Goal: Find contact information: Find contact information

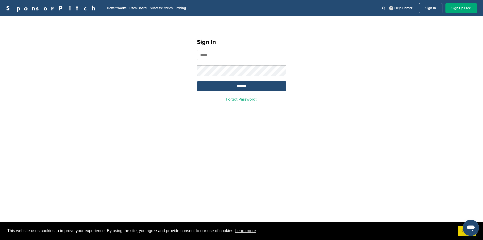
click at [254, 59] on input "email" at bounding box center [241, 55] width 89 height 10
type input "**********"
click at [197, 81] on input "*******" at bounding box center [241, 86] width 89 height 10
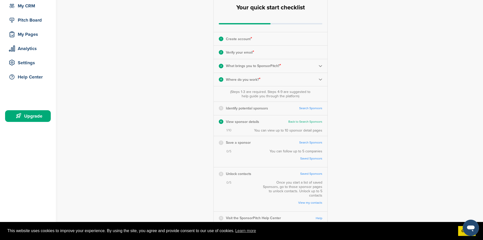
scroll to position [102, 0]
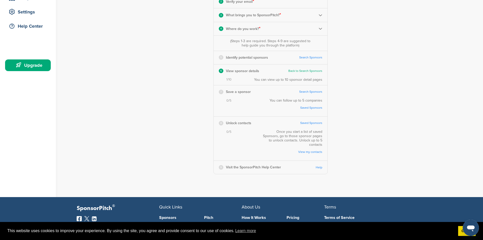
click at [308, 57] on link "Search Sponsors" at bounding box center [310, 58] width 23 height 4
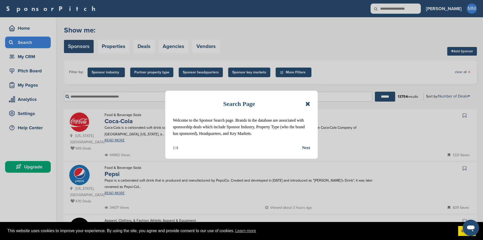
click at [307, 103] on icon at bounding box center [308, 104] width 5 height 6
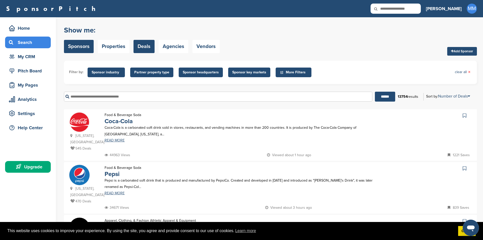
click at [149, 47] on link "Deals" at bounding box center [144, 46] width 21 height 13
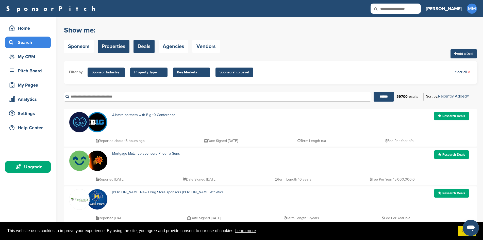
click at [112, 47] on link "Properties" at bounding box center [114, 46] width 32 height 13
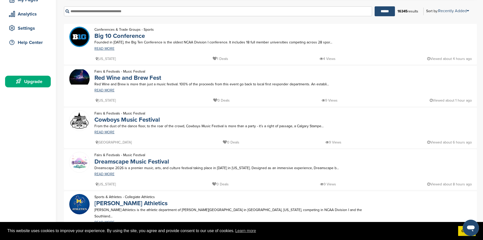
scroll to position [76, 0]
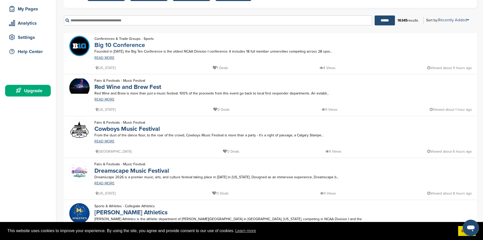
click at [115, 45] on link "Big 10 Conference" at bounding box center [119, 44] width 51 height 7
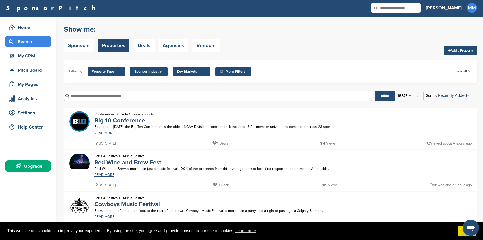
scroll to position [0, 0]
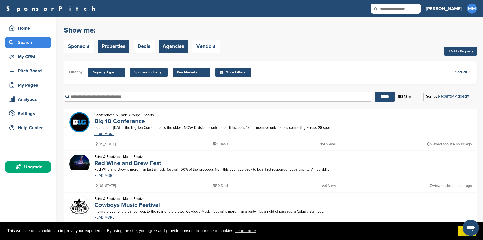
click at [170, 45] on link "Agencies" at bounding box center [174, 46] width 30 height 13
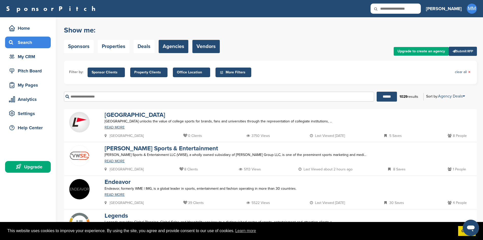
click at [199, 52] on link "Vendors" at bounding box center [206, 46] width 27 height 13
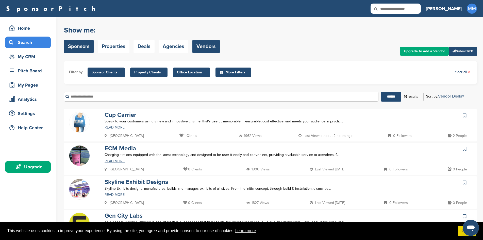
click at [88, 43] on link "Sponsors" at bounding box center [79, 46] width 30 height 13
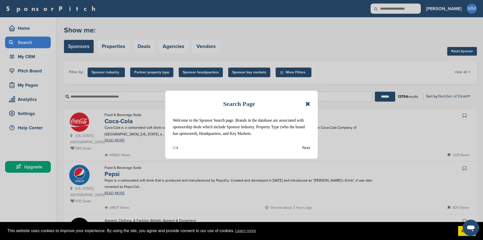
click at [304, 149] on div "Next" at bounding box center [306, 148] width 8 height 7
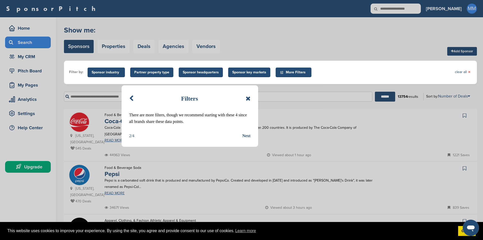
click at [250, 134] on div "Next" at bounding box center [247, 136] width 8 height 7
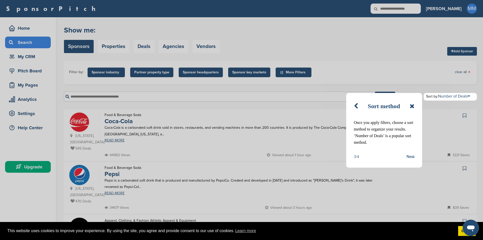
click at [411, 157] on div "Next" at bounding box center [411, 156] width 8 height 7
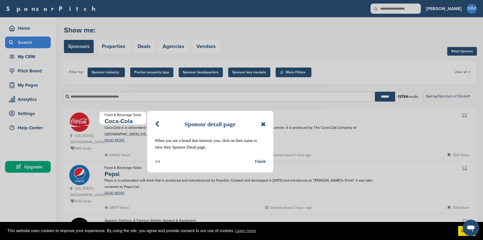
click at [262, 160] on div "Finish" at bounding box center [260, 161] width 11 height 7
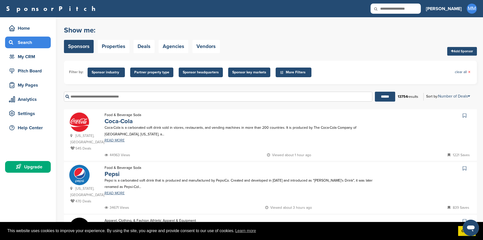
click at [465, 119] on link at bounding box center [465, 116] width 7 height 8
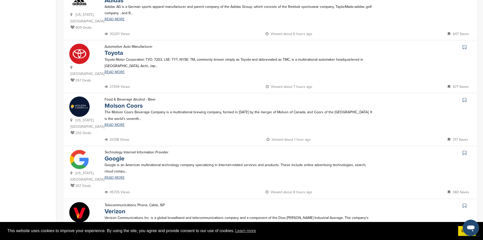
scroll to position [305, 0]
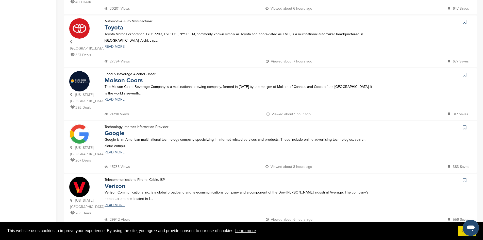
click at [466, 125] on icon at bounding box center [465, 127] width 4 height 5
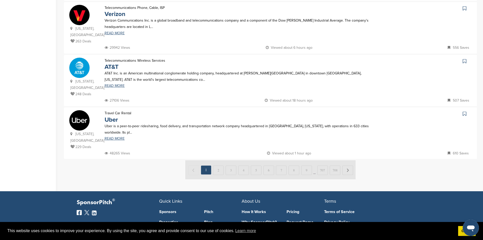
scroll to position [483, 0]
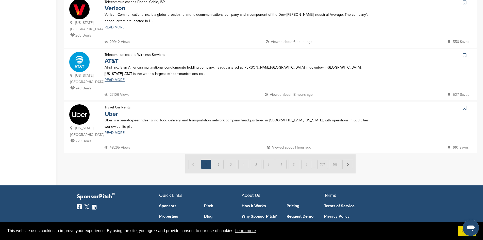
click at [219, 154] on img at bounding box center [270, 163] width 170 height 19
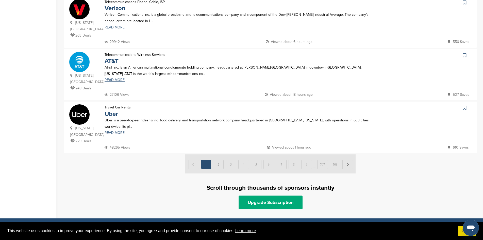
click at [220, 154] on img at bounding box center [270, 163] width 170 height 19
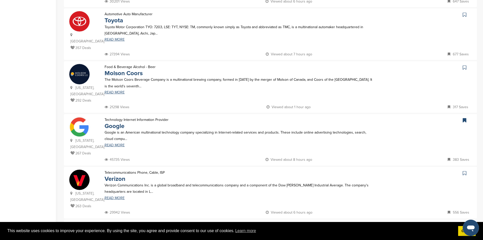
scroll to position [305, 0]
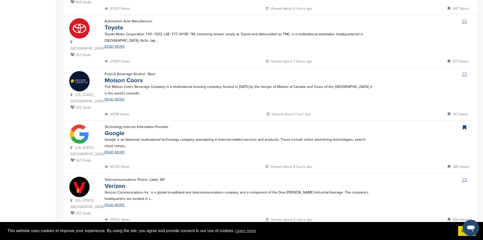
click at [467, 177] on link at bounding box center [465, 181] width 7 height 8
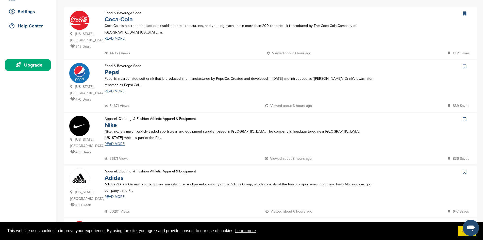
scroll to position [102, 0]
click at [461, 63] on div at bounding box center [425, 67] width 93 height 8
click at [463, 63] on link at bounding box center [465, 67] width 7 height 8
click at [466, 117] on icon at bounding box center [465, 119] width 4 height 5
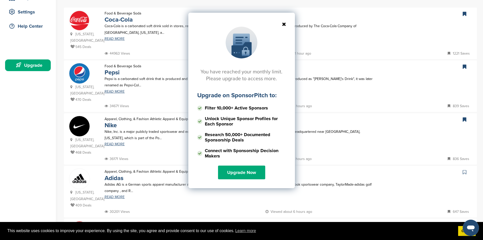
click at [283, 27] on div "You have reached your monthly limit. Please upgrade to access more. Upgrade on …" at bounding box center [241, 101] width 107 height 176
click at [285, 24] on icon at bounding box center [241, 24] width 89 height 5
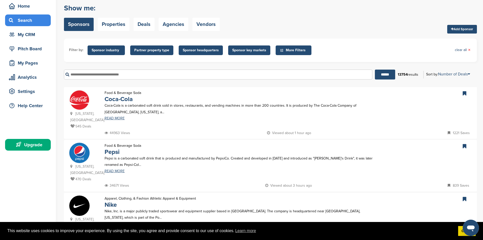
scroll to position [0, 0]
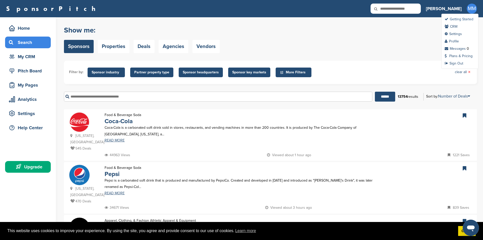
click at [462, 18] on link "Getting Started" at bounding box center [459, 19] width 29 height 4
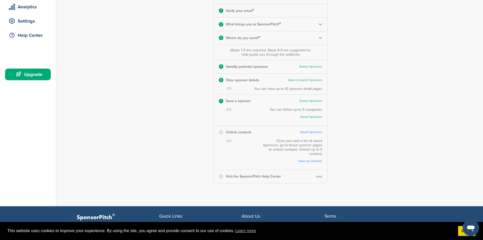
scroll to position [102, 0]
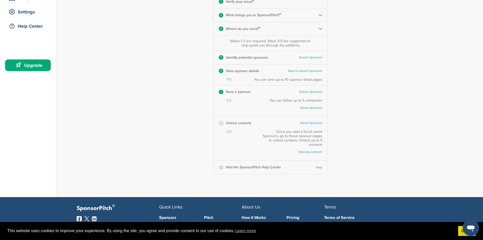
click at [311, 122] on link "Saved Sponsors" at bounding box center [311, 123] width 22 height 4
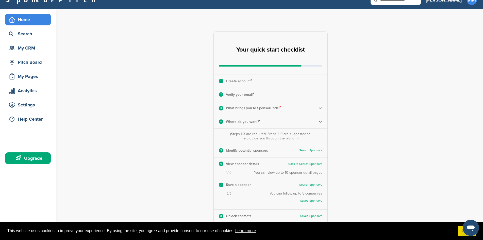
scroll to position [0, 0]
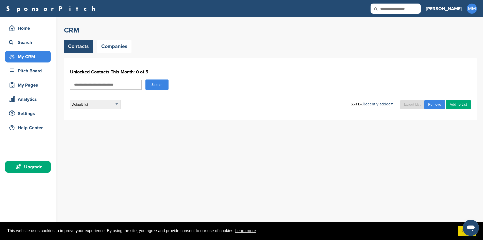
click at [116, 101] on div "Default list" at bounding box center [95, 104] width 51 height 9
click at [121, 85] on input "text" at bounding box center [106, 85] width 72 height 10
drag, startPoint x: 145, startPoint y: 102, endPoint x: 130, endPoint y: 66, distance: 39.8
click at [142, 102] on div "Default list Default List Sort by: Recently added Last Viewed Company Name Stag…" at bounding box center [270, 104] width 401 height 9
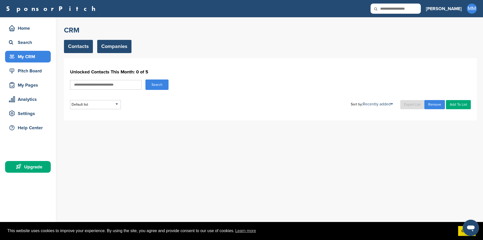
click at [120, 46] on link "Companies" at bounding box center [114, 46] width 34 height 13
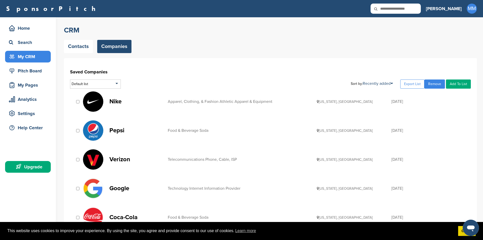
click at [459, 87] on link "Add To List" at bounding box center [458, 83] width 25 height 9
click at [352, 69] on h1 "Saved Companies" at bounding box center [270, 71] width 401 height 9
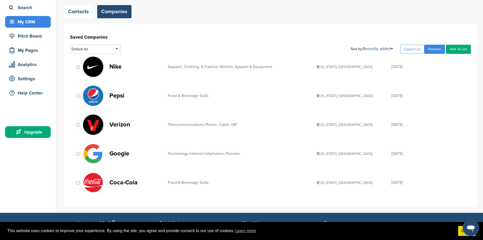
scroll to position [102, 0]
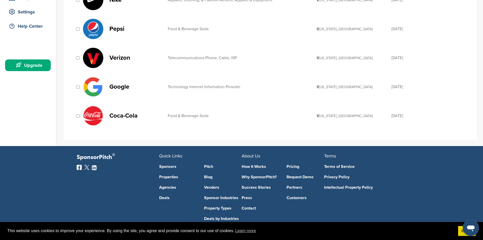
click at [193, 118] on div "Food & Beverage Soda" at bounding box center [242, 116] width 149 height 4
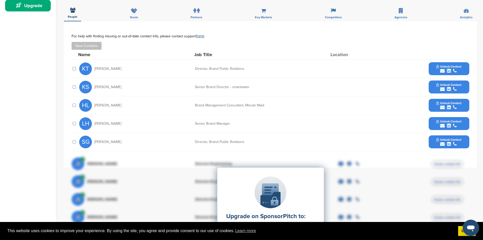
scroll to position [152, 0]
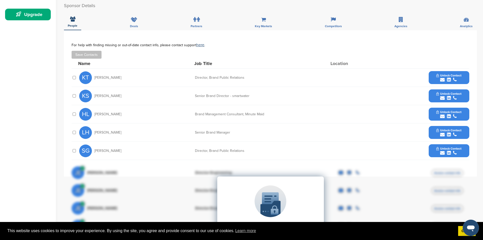
click at [440, 75] on span "Unlock Contact" at bounding box center [449, 76] width 25 height 4
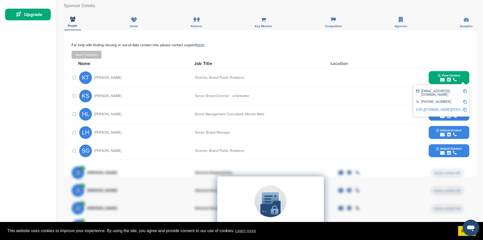
click at [403, 61] on div "Name Job Title Location" at bounding box center [273, 64] width 391 height 10
click at [460, 74] on span "View Contact" at bounding box center [449, 76] width 22 height 4
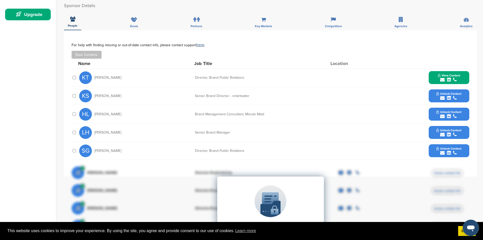
click at [462, 91] on button "Unlock Contact" at bounding box center [449, 95] width 37 height 15
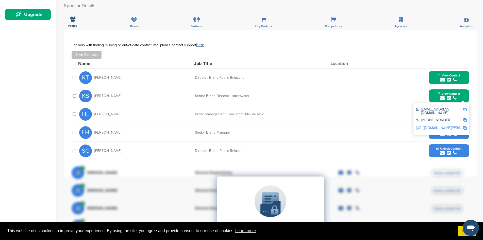
click at [457, 79] on div "submit" at bounding box center [449, 79] width 22 height 5
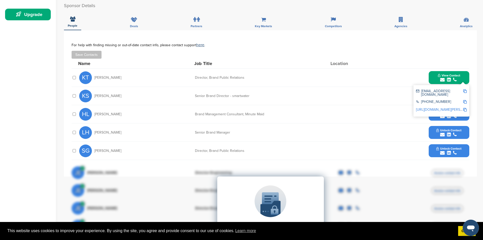
click at [472, 77] on div "**********" at bounding box center [270, 103] width 413 height 146
click at [437, 78] on button "View Contact" at bounding box center [449, 77] width 35 height 15
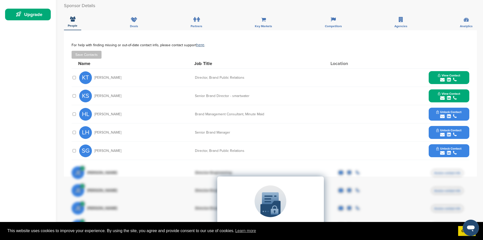
click at [442, 91] on button "View Contact" at bounding box center [449, 95] width 35 height 15
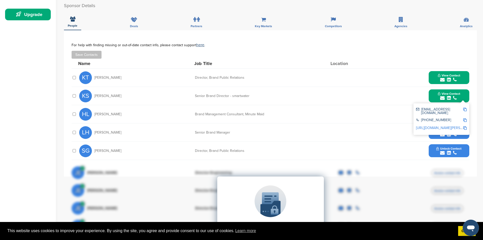
click at [445, 79] on div "submit" at bounding box center [449, 79] width 22 height 5
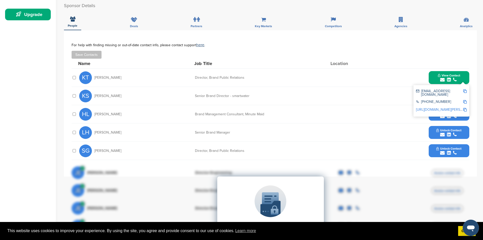
click at [482, 74] on div "You have reached your monthly limit. Please upgrade to access more. Upgrade on …" at bounding box center [273, 125] width 419 height 521
click at [474, 77] on div "**********" at bounding box center [270, 103] width 413 height 146
click at [461, 78] on button "View Contact" at bounding box center [449, 77] width 35 height 15
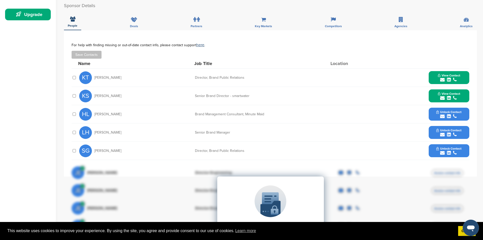
click at [450, 89] on button "View Contact" at bounding box center [449, 95] width 35 height 15
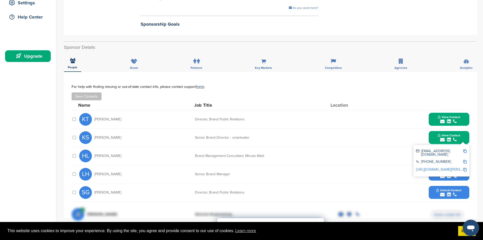
scroll to position [127, 0]
